Goal: Information Seeking & Learning: Learn about a topic

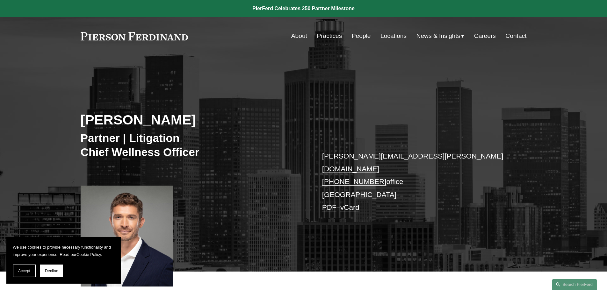
click at [394, 36] on link "Locations" at bounding box center [393, 36] width 26 height 12
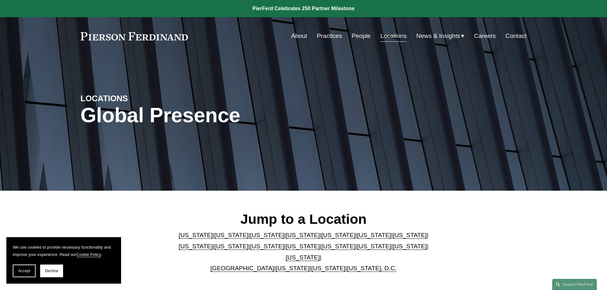
click at [218, 239] on link "[US_STATE]" at bounding box center [231, 235] width 34 height 7
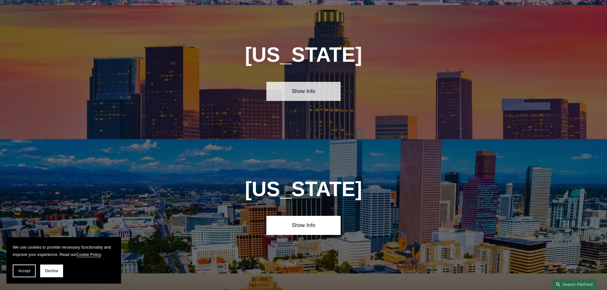
click at [304, 88] on link "Show Info" at bounding box center [303, 91] width 74 height 19
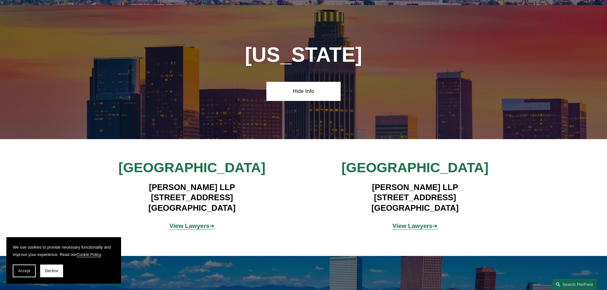
click at [402, 223] on strong "View Lawyers" at bounding box center [412, 226] width 40 height 7
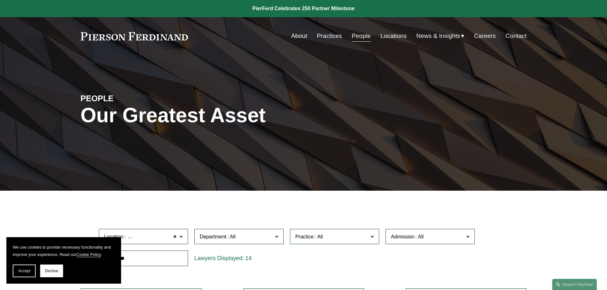
click at [381, 35] on link "Locations" at bounding box center [393, 36] width 26 height 12
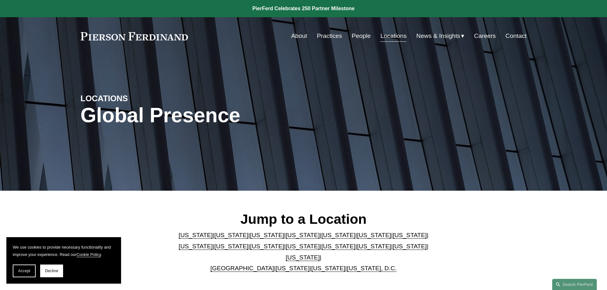
click at [251, 238] on link "[US_STATE]" at bounding box center [267, 235] width 34 height 7
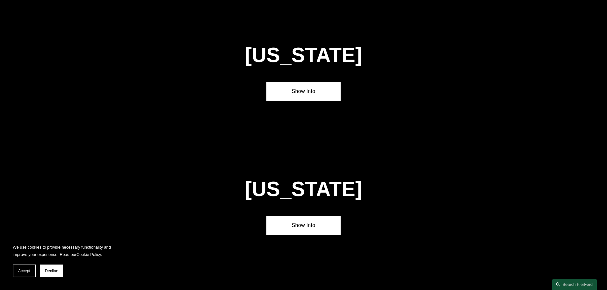
scroll to position [398, 0]
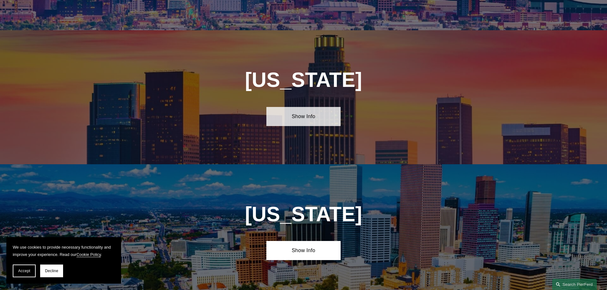
click at [304, 111] on link "Show Info" at bounding box center [303, 116] width 74 height 19
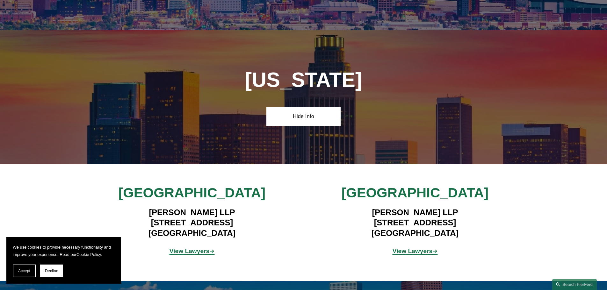
click at [181, 248] on strong "View Lawyers" at bounding box center [189, 251] width 40 height 7
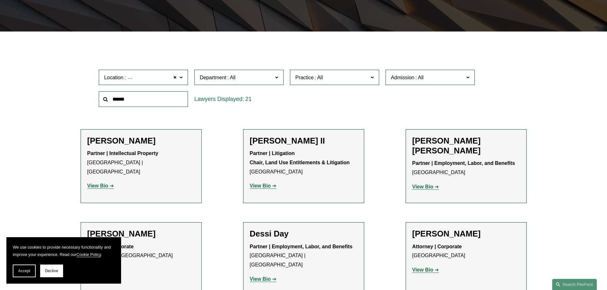
scroll to position [191, 0]
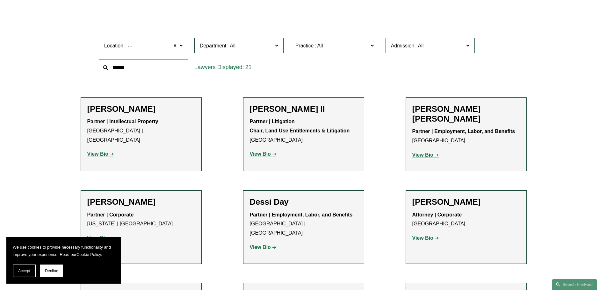
click at [96, 151] on strong "View Bio" at bounding box center [97, 153] width 21 height 5
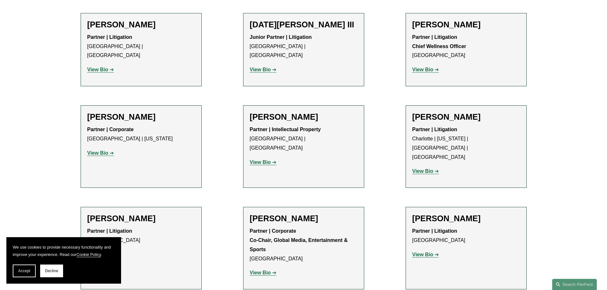
scroll to position [669, 0]
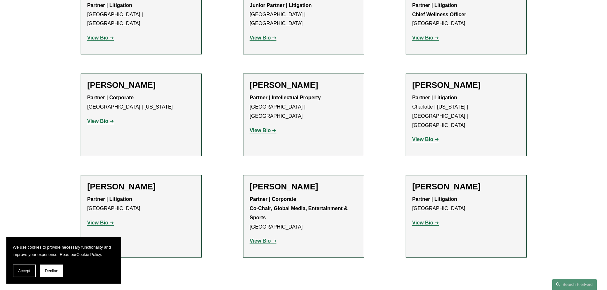
click at [429, 220] on strong "View Bio" at bounding box center [422, 222] width 21 height 5
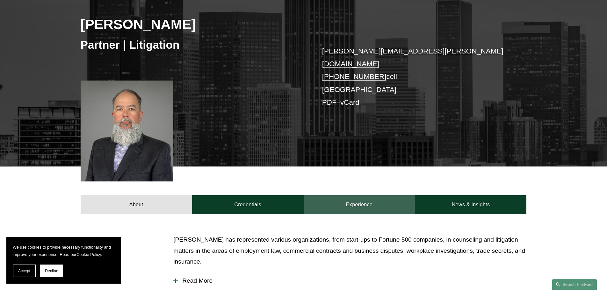
scroll to position [159, 0]
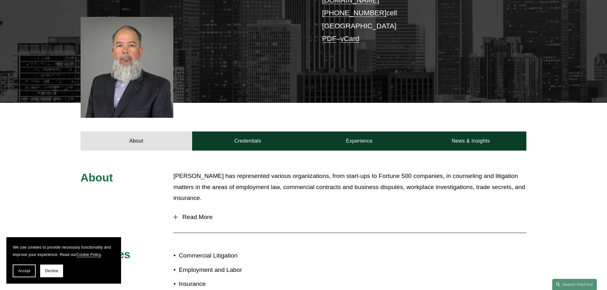
click at [197, 214] on span "Read More" at bounding box center [352, 217] width 348 height 7
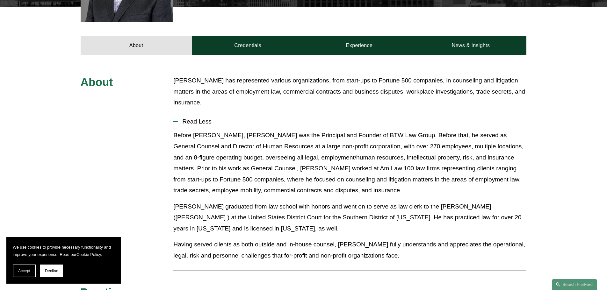
scroll to position [127, 0]
